Goal: Complete application form: Complete application form

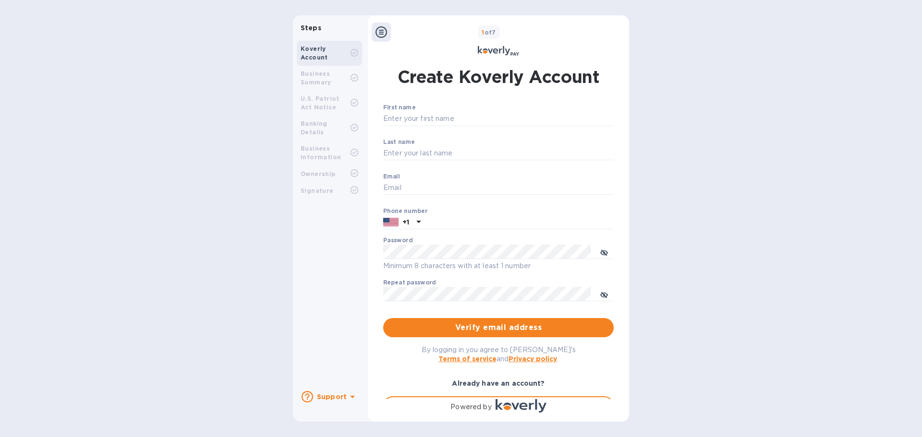
click at [322, 81] on b "Business Summary" at bounding box center [316, 78] width 31 height 16
click at [447, 117] on input "First name" at bounding box center [498, 119] width 231 height 14
type input "Ting"
type input "Yu"
click at [428, 185] on input "Email" at bounding box center [498, 188] width 231 height 14
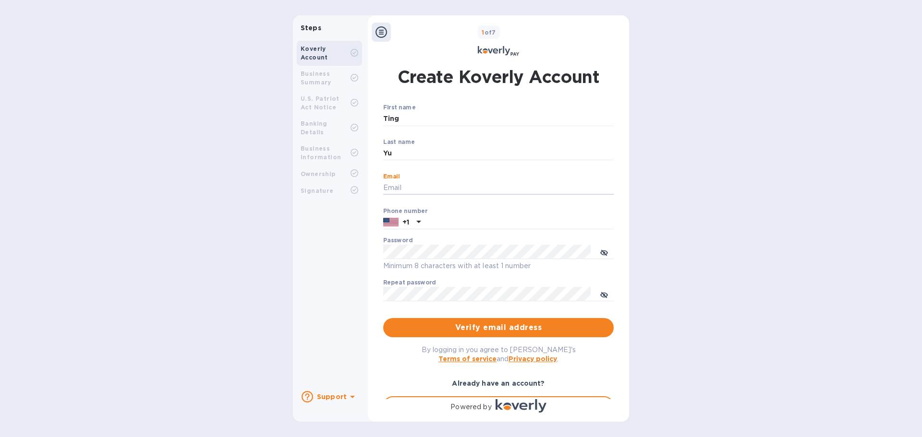
type input "accountingadmin@aganglobal.com"
click at [443, 222] on input "text" at bounding box center [519, 223] width 189 height 14
type input "4045800629"
click at [600, 255] on icon "toggle password visibility" at bounding box center [604, 253] width 8 height 8
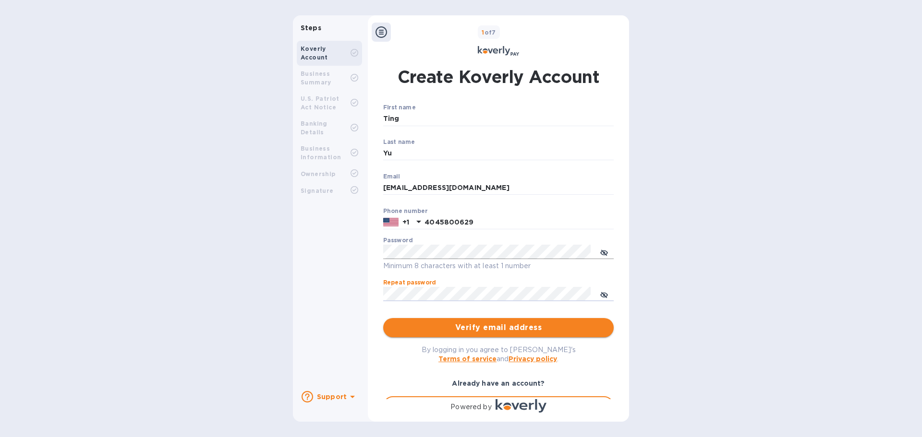
click at [493, 326] on span "Verify email address" at bounding box center [498, 328] width 215 height 12
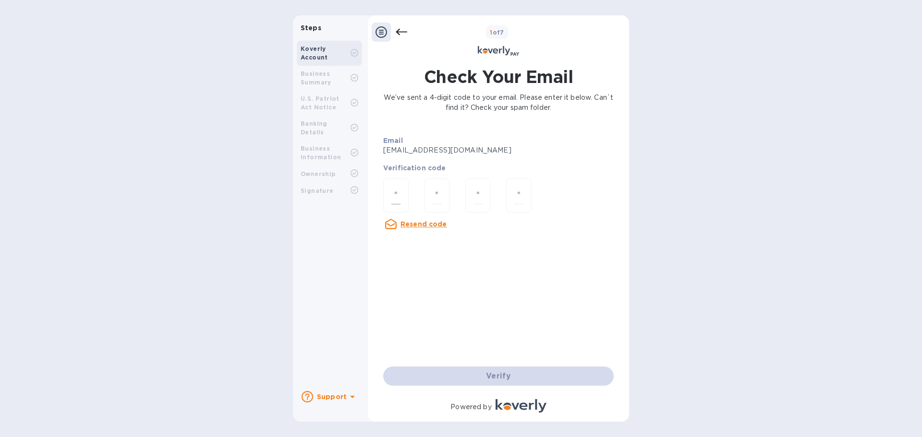
click at [398, 196] on input "number" at bounding box center [395, 196] width 9 height 18
type input "1"
type input "8"
type input "6"
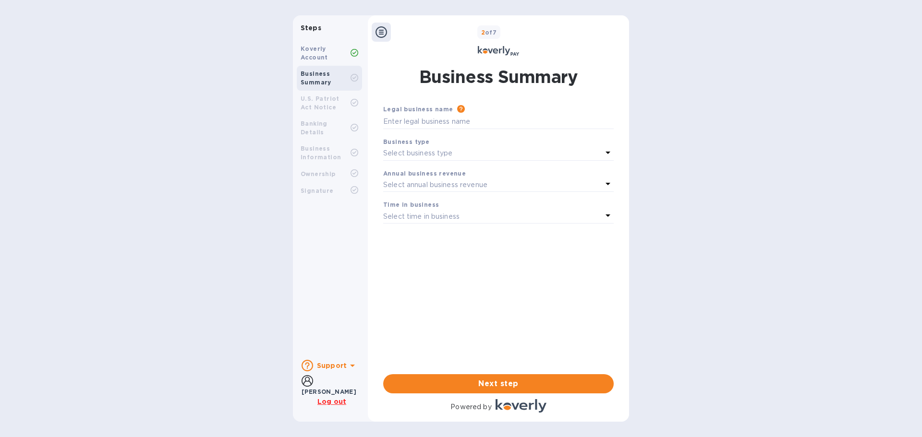
click at [610, 156] on icon at bounding box center [608, 153] width 12 height 12
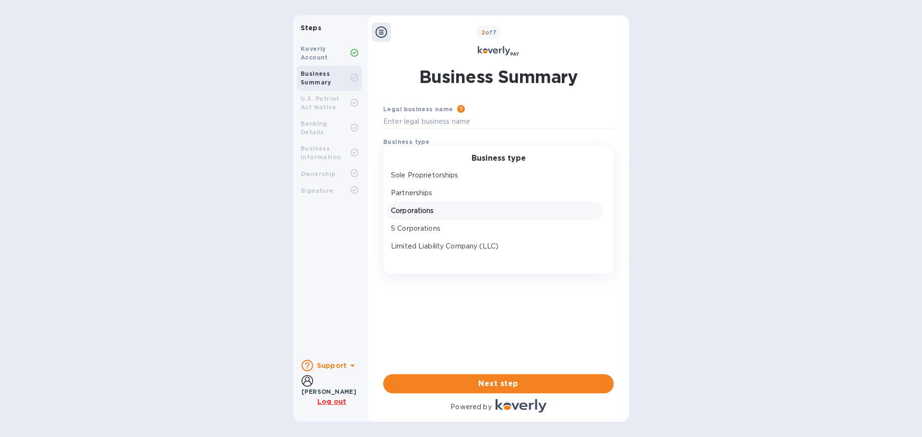
click at [425, 209] on p "Corporations" at bounding box center [494, 211] width 207 height 10
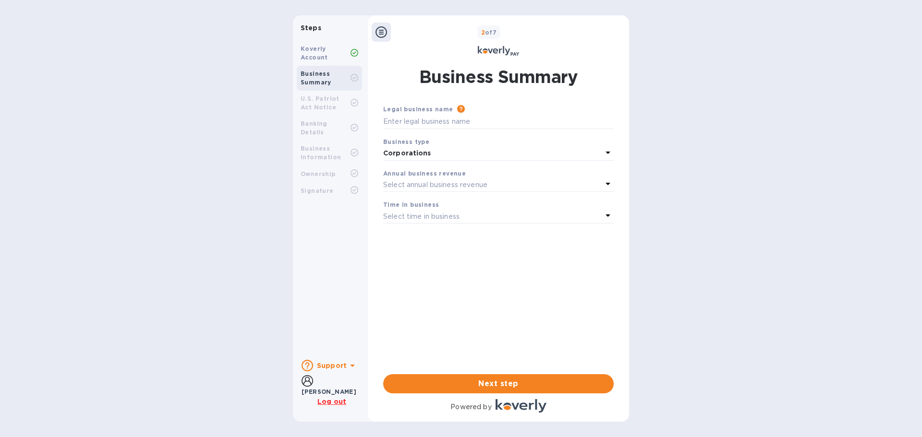
click at [601, 182] on div "Select annual business revenue" at bounding box center [492, 184] width 219 height 13
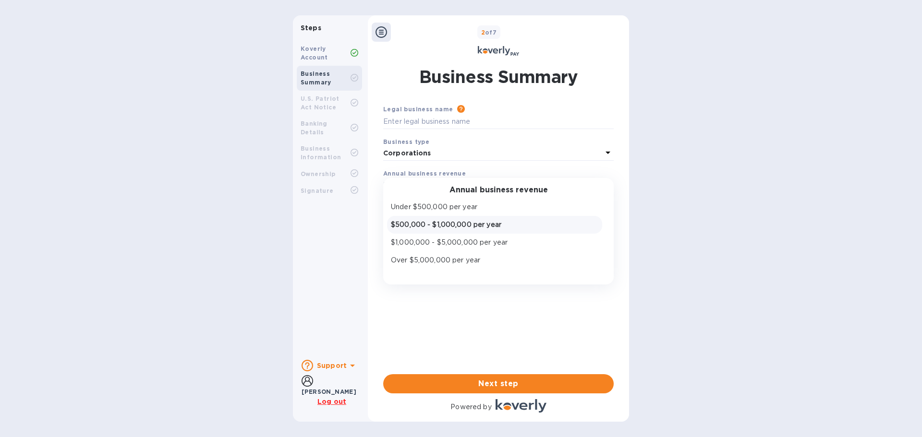
click at [426, 225] on p "$500,000 - $1,000,000 per year" at bounding box center [494, 225] width 207 height 10
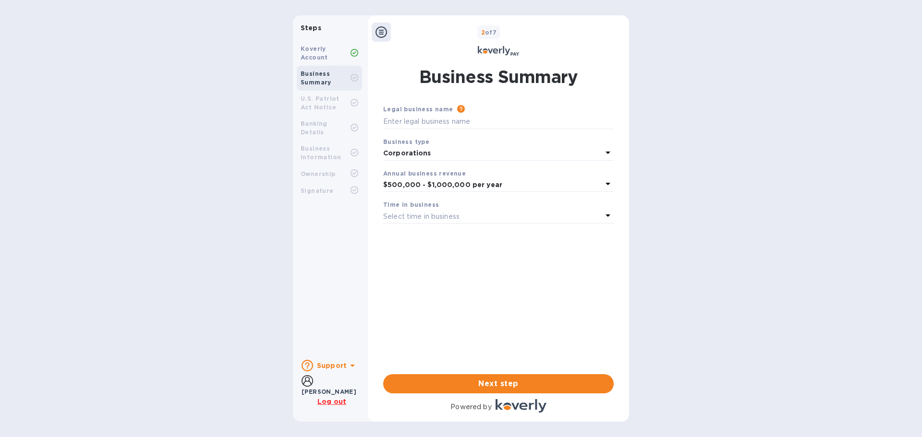
click at [591, 218] on div "Select time in business" at bounding box center [492, 216] width 219 height 13
click at [452, 253] on p "1 - 3 years" at bounding box center [494, 257] width 207 height 10
click at [521, 385] on span "Next step" at bounding box center [498, 384] width 215 height 12
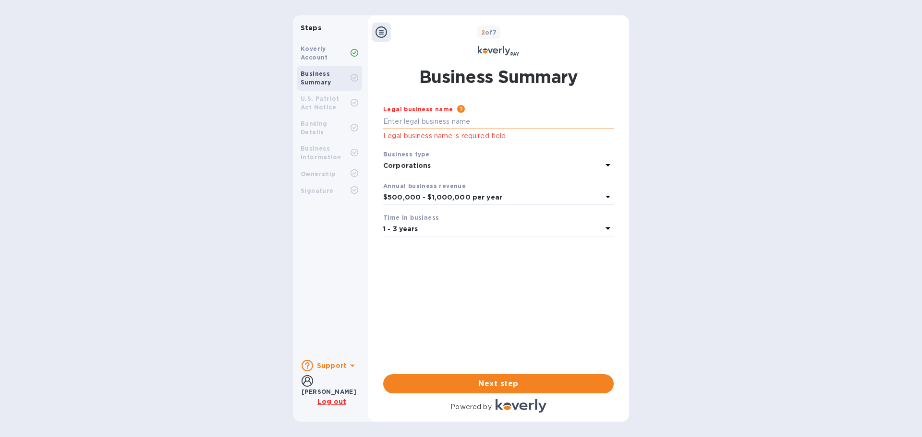
click at [444, 121] on input "text" at bounding box center [498, 122] width 231 height 14
type input "Agan Global Inc"
click at [701, 294] on div "Steps Koverly Account Business Summary U.S. Patriot Act Notice Banking Details …" at bounding box center [461, 218] width 922 height 407
click at [575, 387] on span "Next step" at bounding box center [498, 384] width 215 height 12
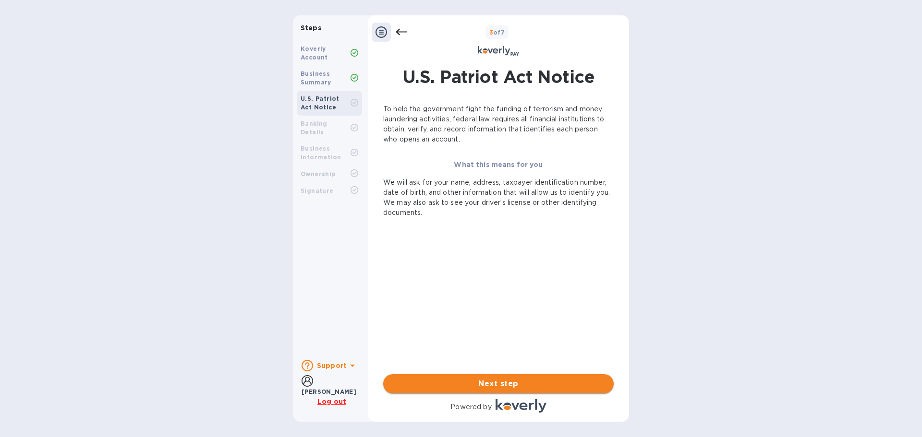
click at [563, 383] on span "Next step" at bounding box center [498, 384] width 215 height 12
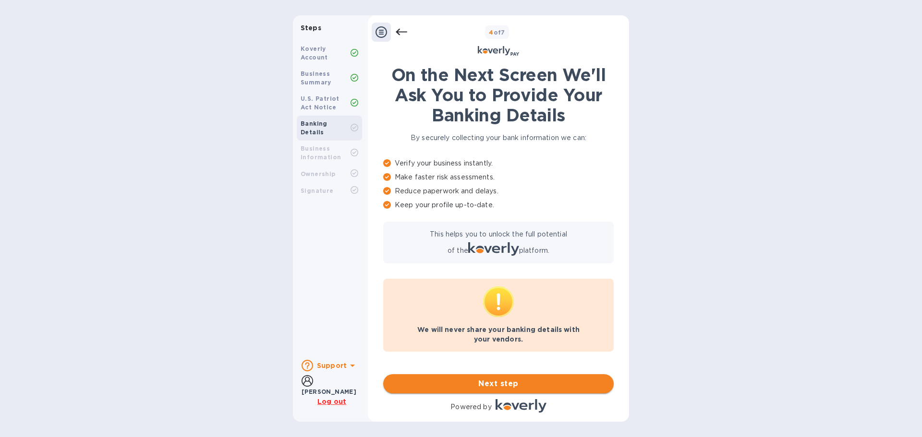
click at [581, 388] on span "Next step" at bounding box center [498, 384] width 215 height 12
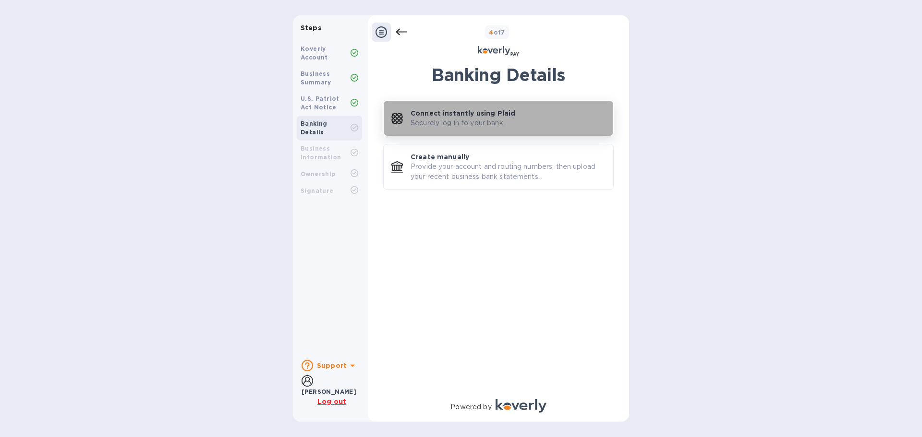
click at [516, 121] on div "Connect instantly using Plaid Securely log in to your bank." at bounding box center [508, 119] width 195 height 20
